Goal: Check status: Check status

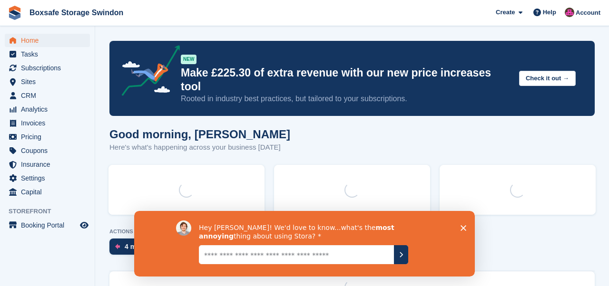
click at [0, 0] on div "Subscription" at bounding box center [0, 0] width 0 height 0
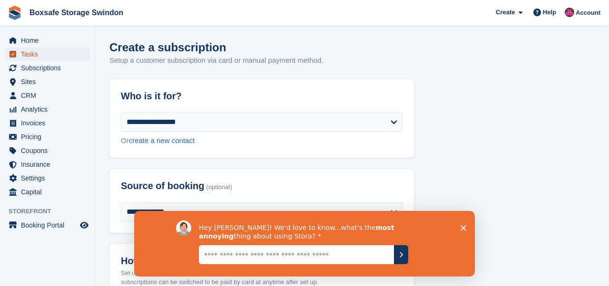
click at [33, 53] on span "Tasks" at bounding box center [49, 54] width 57 height 13
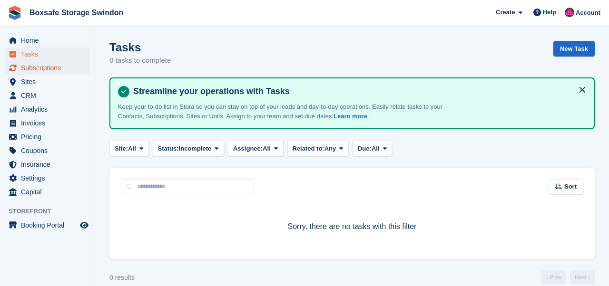
click at [40, 64] on span "Subscriptions" at bounding box center [49, 67] width 57 height 13
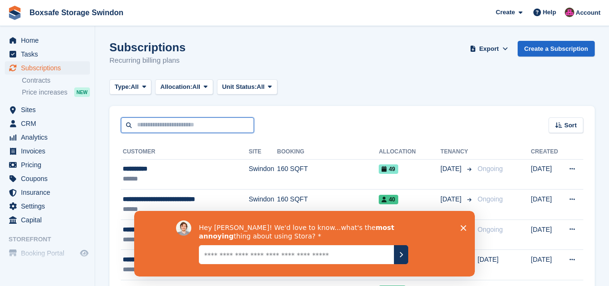
click at [148, 124] on input "text" at bounding box center [187, 126] width 133 height 16
type input "********"
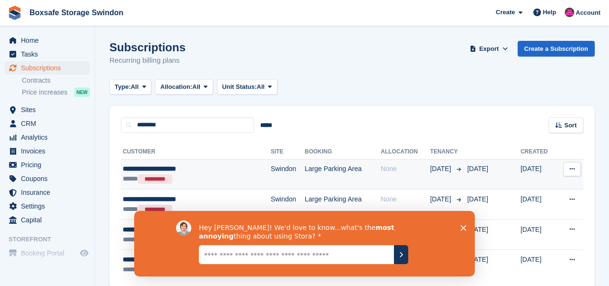
click at [162, 167] on div "**********" at bounding box center [178, 169] width 110 height 10
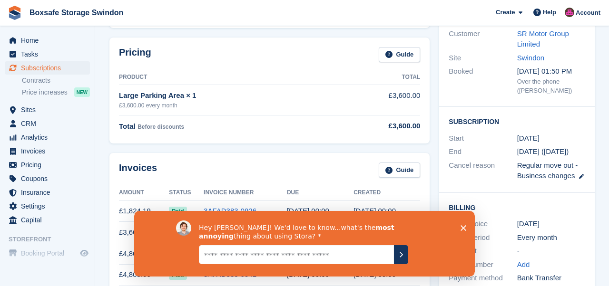
scroll to position [105, 0]
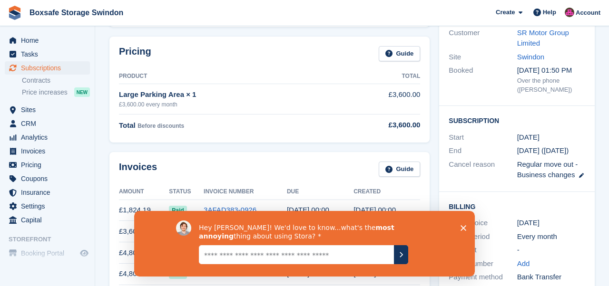
click at [462, 225] on icon "Close survey" at bounding box center [463, 228] width 6 height 6
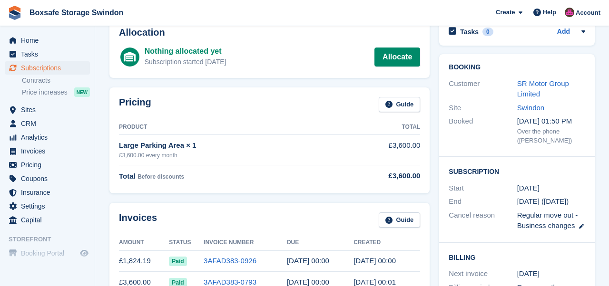
scroll to position [52, 0]
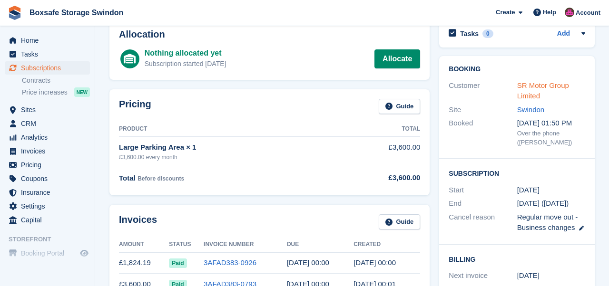
click at [553, 87] on link "SR Motor Group Limited" at bounding box center [543, 90] width 52 height 19
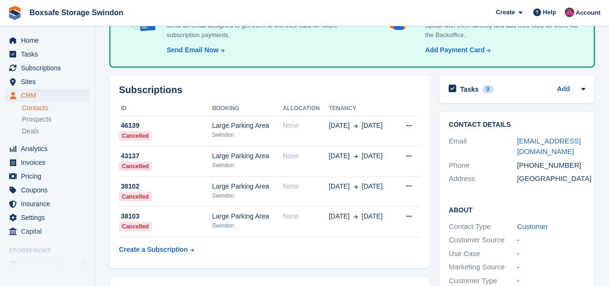
scroll to position [106, 0]
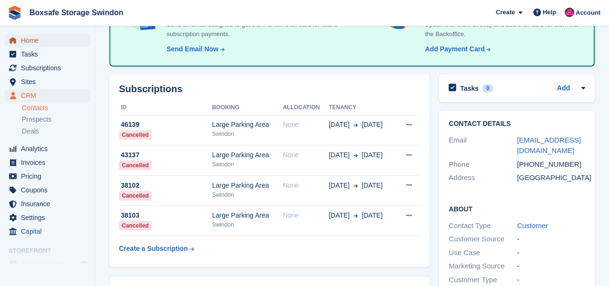
click at [27, 34] on span "Home" at bounding box center [49, 40] width 57 height 13
